Goal: Information Seeking & Learning: Understand process/instructions

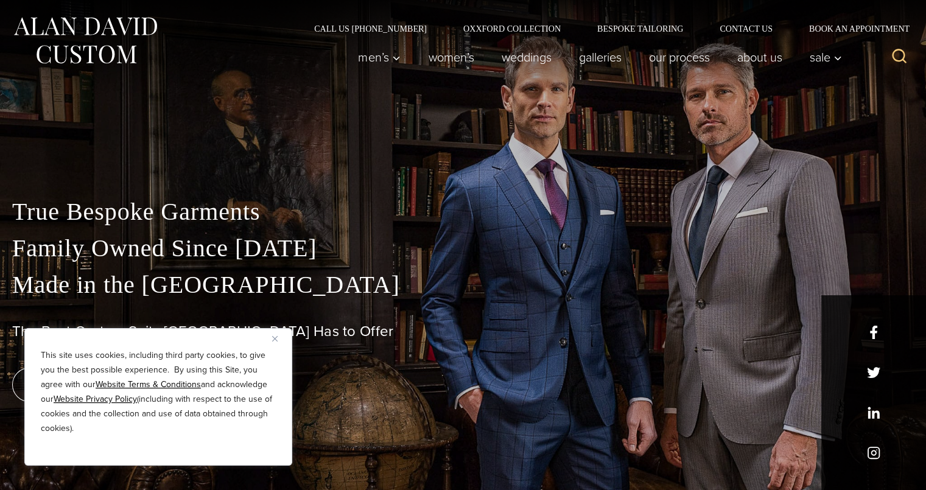
click at [268, 340] on div "This site uses cookies, including third party cookies, to give you the best pos…" at bounding box center [158, 397] width 268 height 138
click at [269, 334] on div "This site uses cookies, including third party cookies, to give you the best pos…" at bounding box center [158, 397] width 268 height 138
click at [274, 340] on img "Close" at bounding box center [274, 338] width 5 height 5
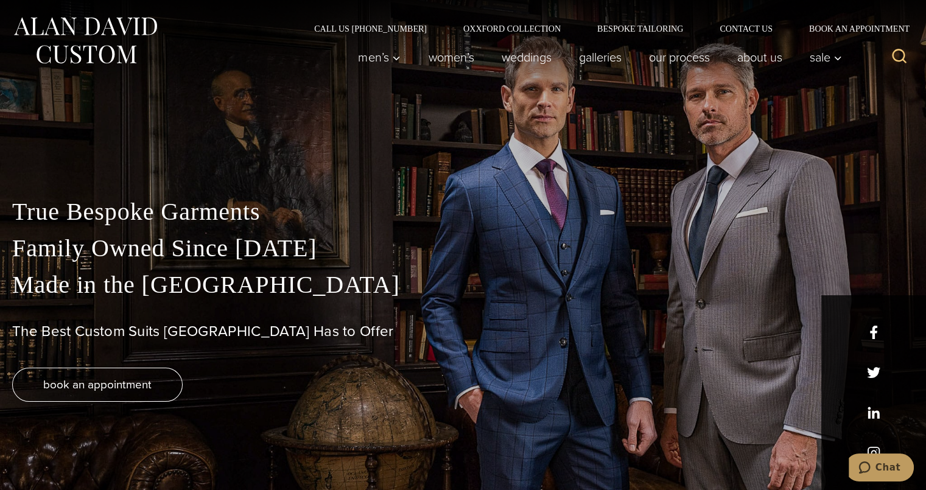
click at [323, 338] on h1 "The Best Custom Suits NYC Has to Offer" at bounding box center [462, 332] width 901 height 18
click at [653, 61] on link "Our Process" at bounding box center [679, 57] width 88 height 24
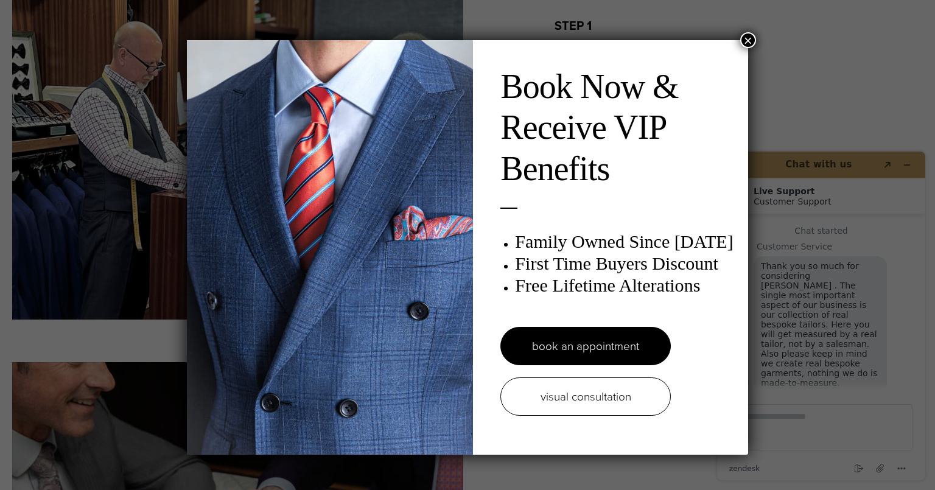
click at [746, 41] on button "×" at bounding box center [748, 40] width 16 height 16
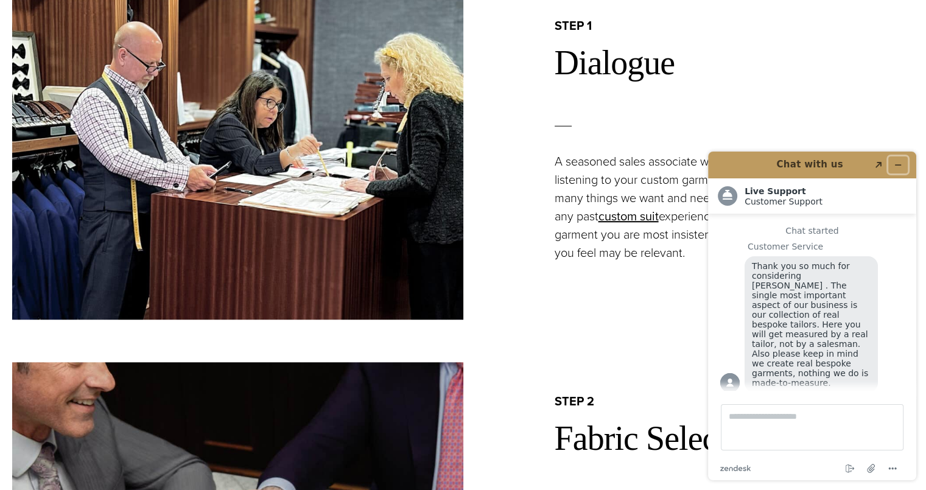
click at [901, 167] on icon "Minimize widget" at bounding box center [897, 165] width 9 height 9
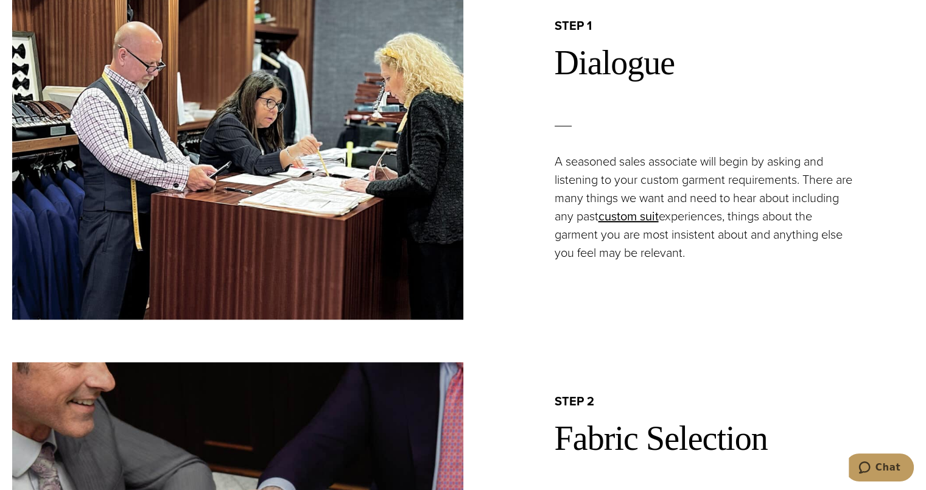
click at [861, 279] on div "step 1 Dialogue A seasoned sales associate will begin by asking and listening t…" at bounding box center [688, 139] width 451 height 360
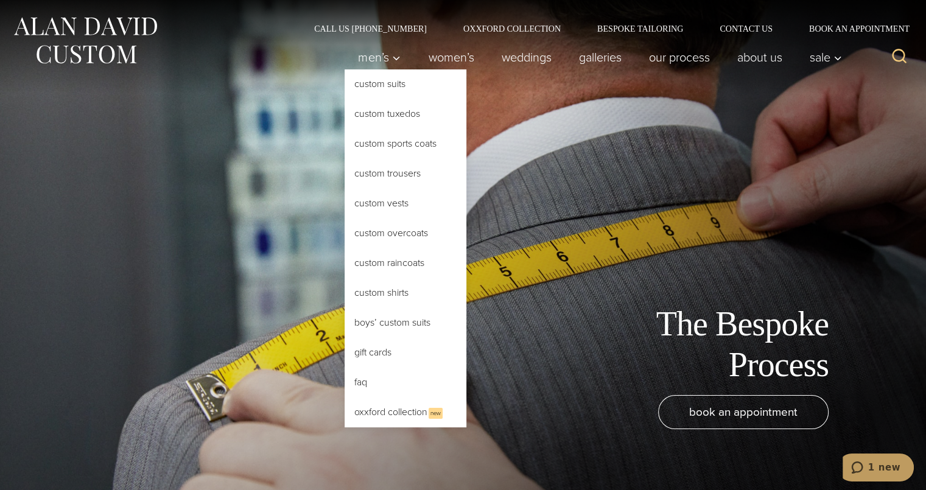
click at [382, 83] on link "Custom Suits" at bounding box center [405, 83] width 122 height 29
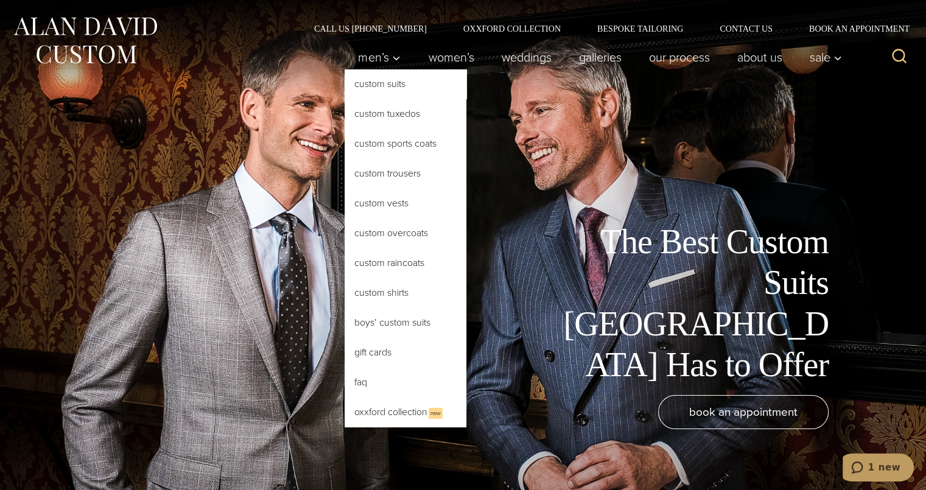
click at [407, 148] on link "Custom Sports Coats" at bounding box center [405, 143] width 122 height 29
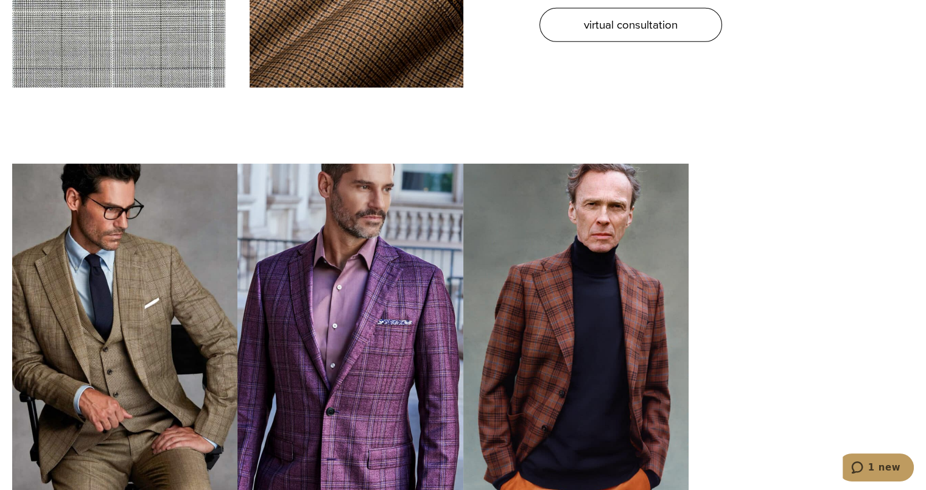
scroll to position [3956, 0]
